Goal: Contribute content: Add original content to the website for others to see

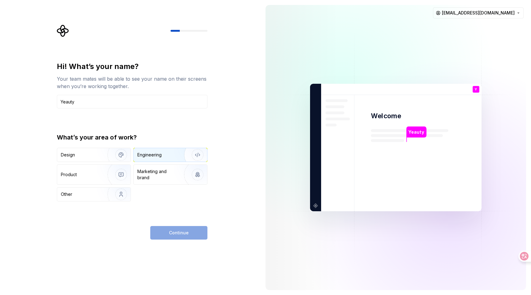
type input "Yeauty"
click at [172, 156] on div "Engineering" at bounding box center [161, 155] width 49 height 6
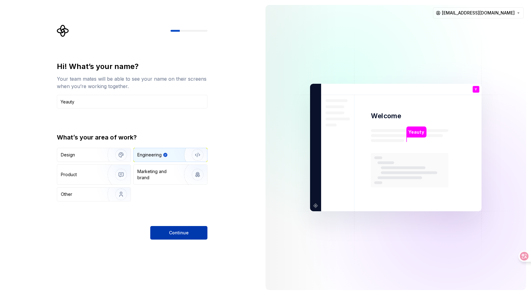
click at [177, 232] on span "Continue" at bounding box center [179, 232] width 20 height 6
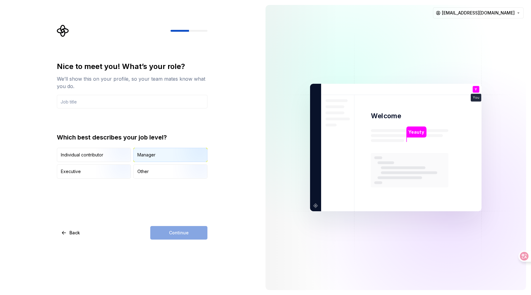
click at [142, 152] on div "Manager" at bounding box center [146, 155] width 18 height 6
click at [128, 103] on input "text" at bounding box center [132, 102] width 151 height 14
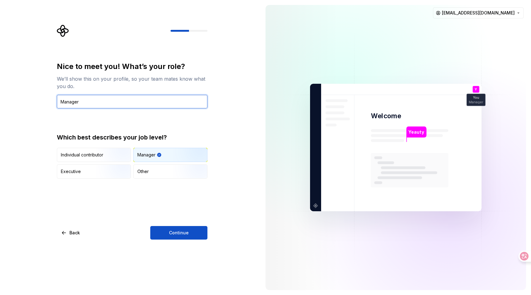
type input "Manager"
click at [201, 241] on div "Nice to meet you! What’s your role? We’ll show this on your profile, so your te…" at bounding box center [130, 147] width 261 height 295
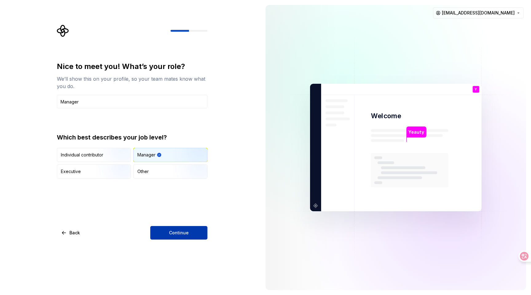
click at [188, 236] on button "Continue" at bounding box center [178, 233] width 57 height 14
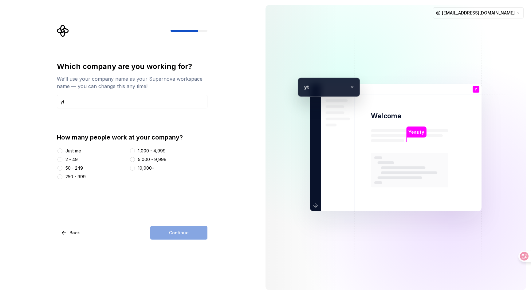
type input "yt"
click at [75, 148] on div "Just me" at bounding box center [73, 151] width 16 height 6
click at [62, 148] on button "Just me" at bounding box center [59, 150] width 5 height 5
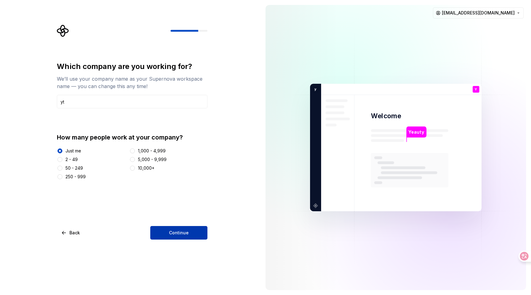
click at [178, 226] on button "Continue" at bounding box center [178, 233] width 57 height 14
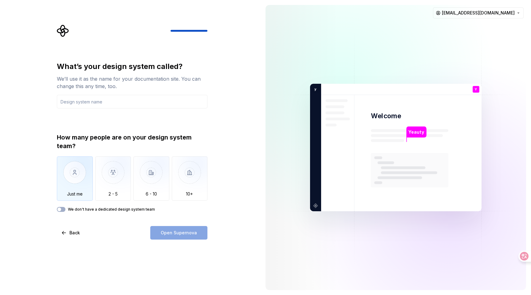
click at [72, 179] on img "button" at bounding box center [75, 176] width 36 height 41
click at [176, 231] on div "Open Supernova" at bounding box center [178, 233] width 57 height 14
click at [116, 103] on input "text" at bounding box center [132, 102] width 151 height 14
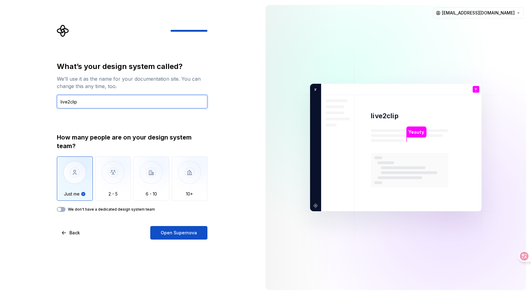
type input "live2clip"
click at [180, 225] on div "What’s your design system called? We’ll use it as the name for your documentati…" at bounding box center [132, 150] width 151 height 178
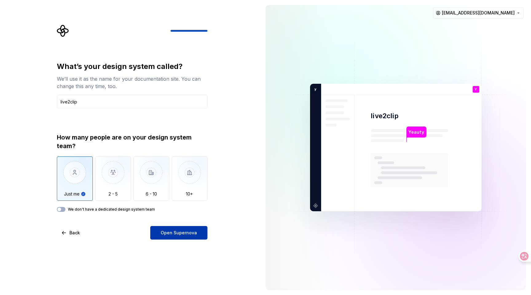
click at [176, 229] on button "Open Supernova" at bounding box center [178, 233] width 57 height 14
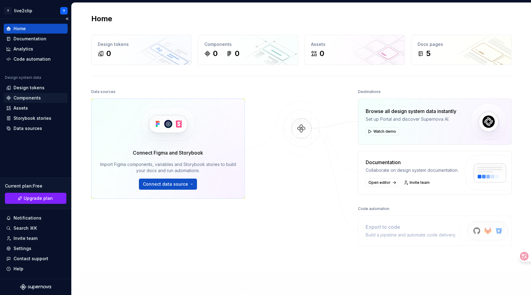
click at [31, 93] on div "Components" at bounding box center [36, 98] width 64 height 10
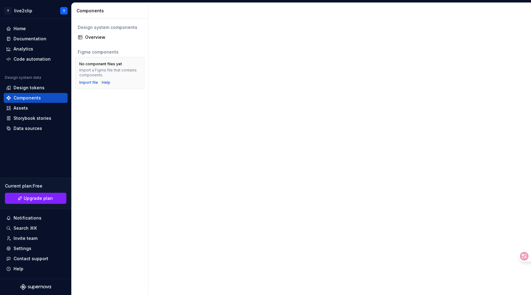
click at [220, 75] on div at bounding box center [339, 149] width 383 height 292
click at [123, 112] on div "Design system components Overview Figma components No component files yet Impor…" at bounding box center [110, 157] width 77 height 276
click at [103, 38] on div "Overview" at bounding box center [113, 37] width 57 height 6
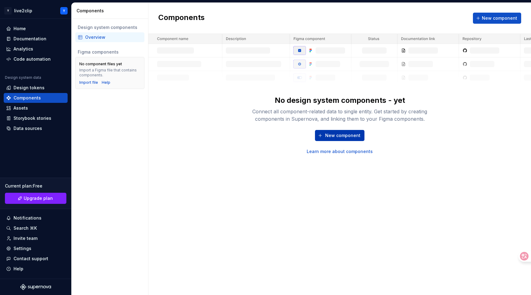
click at [342, 131] on button "New component" at bounding box center [339, 135] width 49 height 11
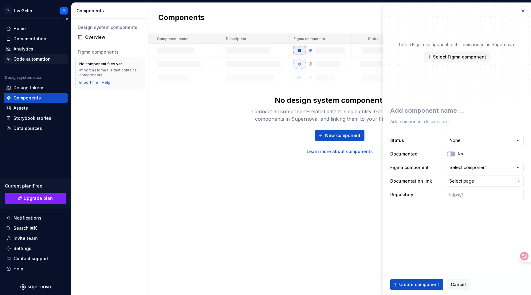
click at [46, 58] on div "Code automation" at bounding box center [32, 59] width 37 height 6
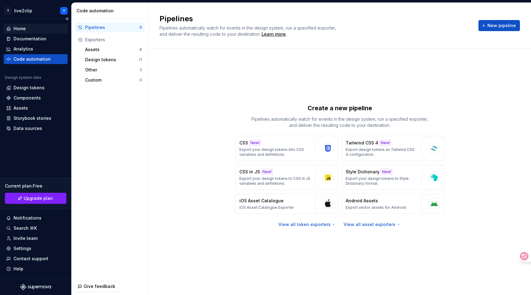
click at [31, 26] on div "Home" at bounding box center [35, 29] width 59 height 6
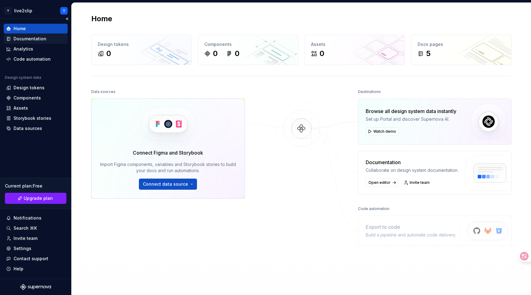
click at [32, 36] on div "Documentation" at bounding box center [30, 39] width 33 height 6
click at [39, 97] on div "Components" at bounding box center [27, 98] width 27 height 6
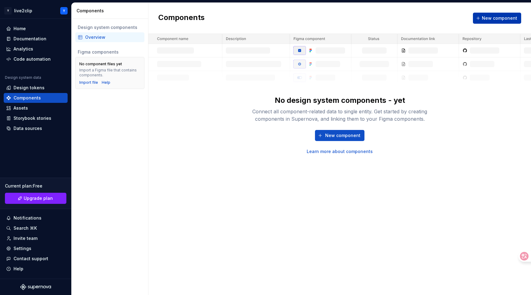
click at [510, 15] on span "New component" at bounding box center [499, 18] width 35 height 6
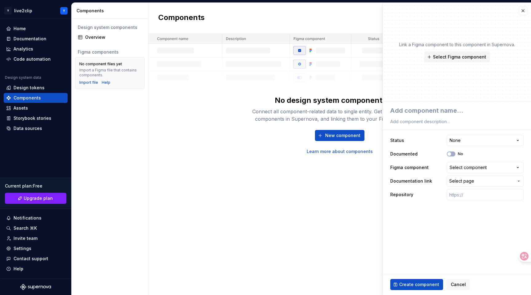
type textarea "*"
type textarea "c"
type textarea "*"
type textarea "cl"
type textarea "*"
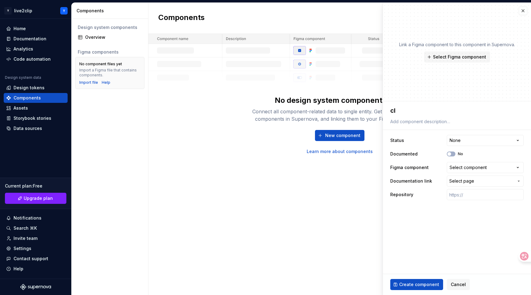
type textarea "cli"
type textarea "*"
type textarea "clie"
type textarea "*"
type textarea "clien"
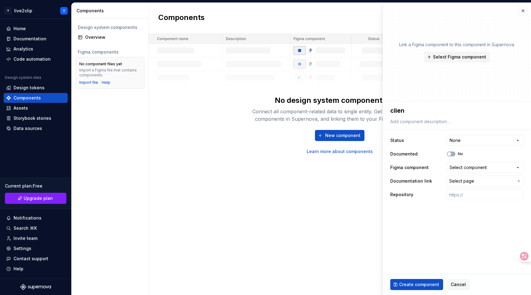
type textarea "*"
type textarea "client"
click at [422, 282] on span "Create component" at bounding box center [419, 284] width 40 height 6
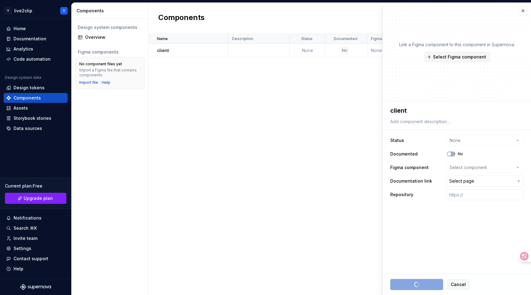
type textarea "*"
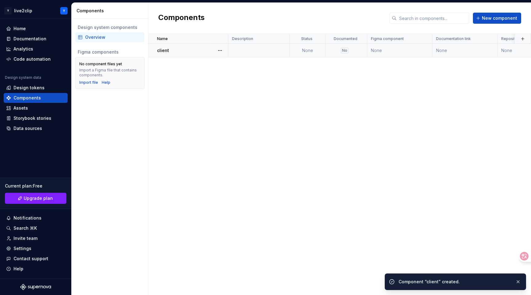
click at [215, 50] on div at bounding box center [220, 50] width 16 height 13
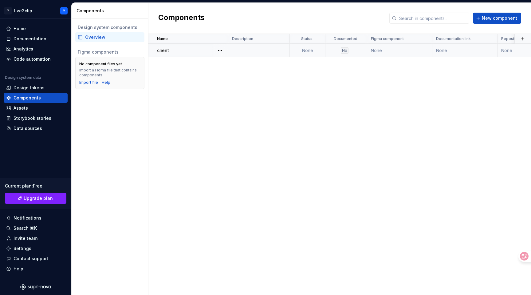
click at [180, 52] on div "client" at bounding box center [192, 50] width 71 height 6
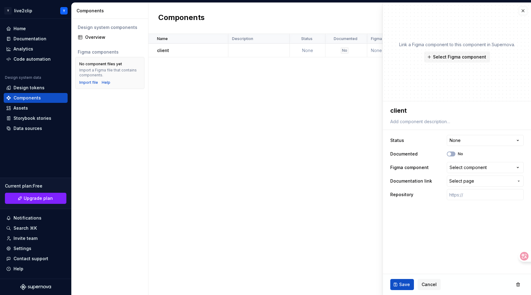
type textarea "*"
click at [242, 117] on div "Name Description Status Documented Figma component Documentation link Repositor…" at bounding box center [339, 164] width 383 height 261
click at [232, 156] on div "Name Description Status Documented Figma component Documentation link Repositor…" at bounding box center [339, 164] width 383 height 261
